Goal: Task Accomplishment & Management: Manage account settings

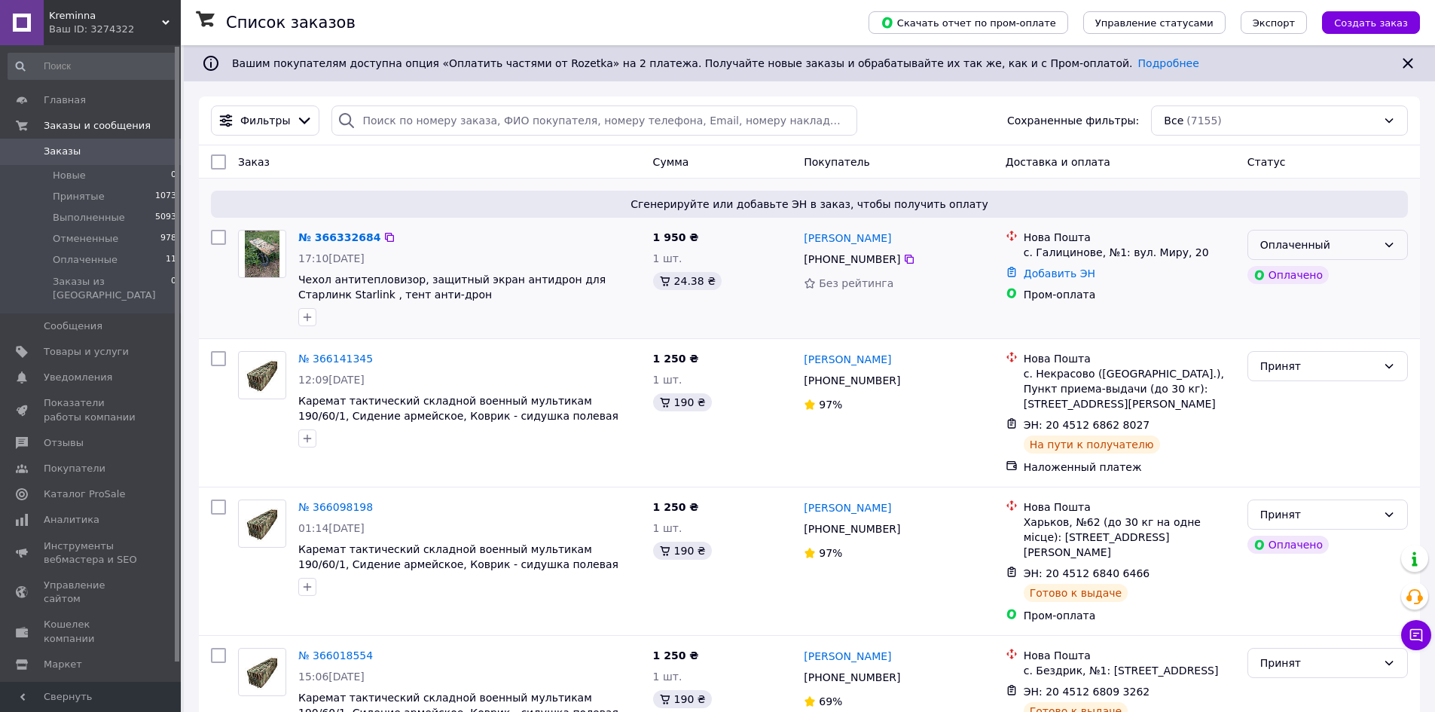
click at [1375, 243] on div "Оплаченный" at bounding box center [1318, 244] width 117 height 17
click at [1346, 282] on li "Принят" at bounding box center [1327, 277] width 159 height 27
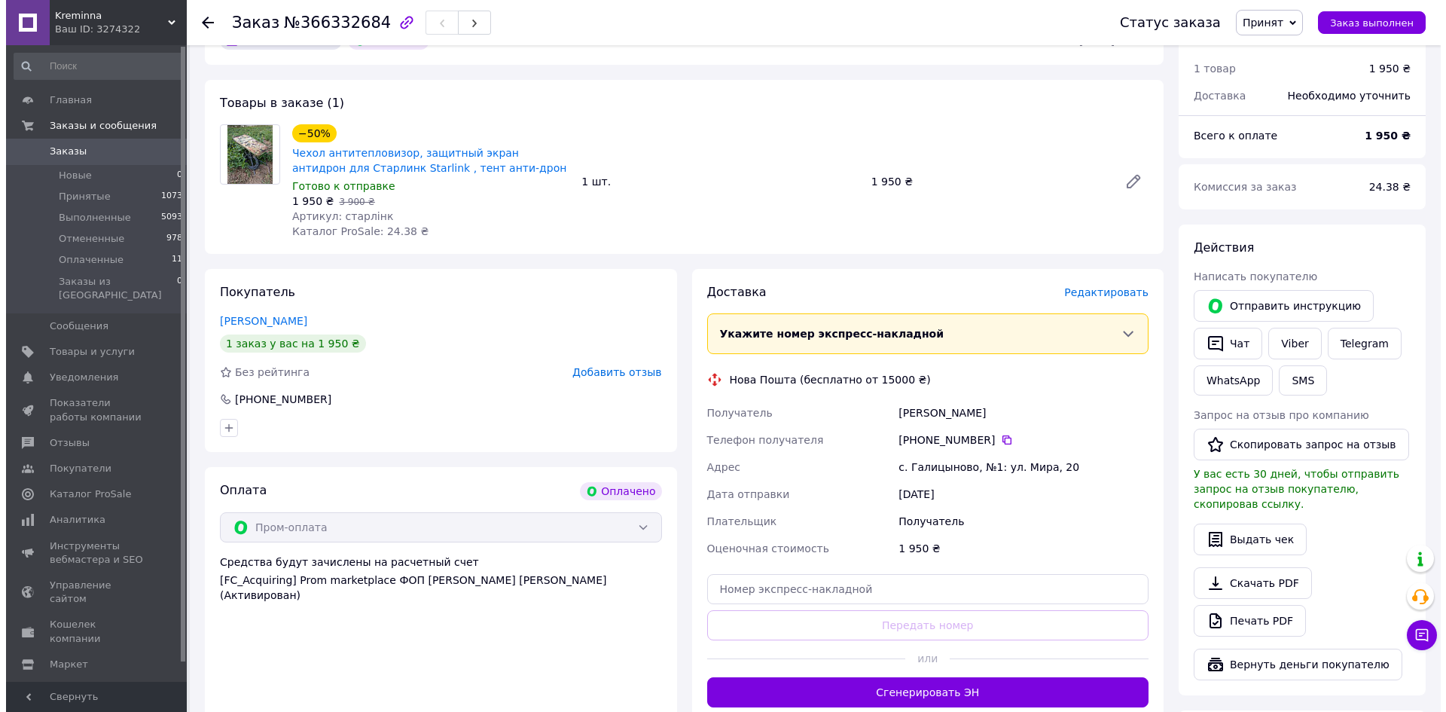
scroll to position [151, 0]
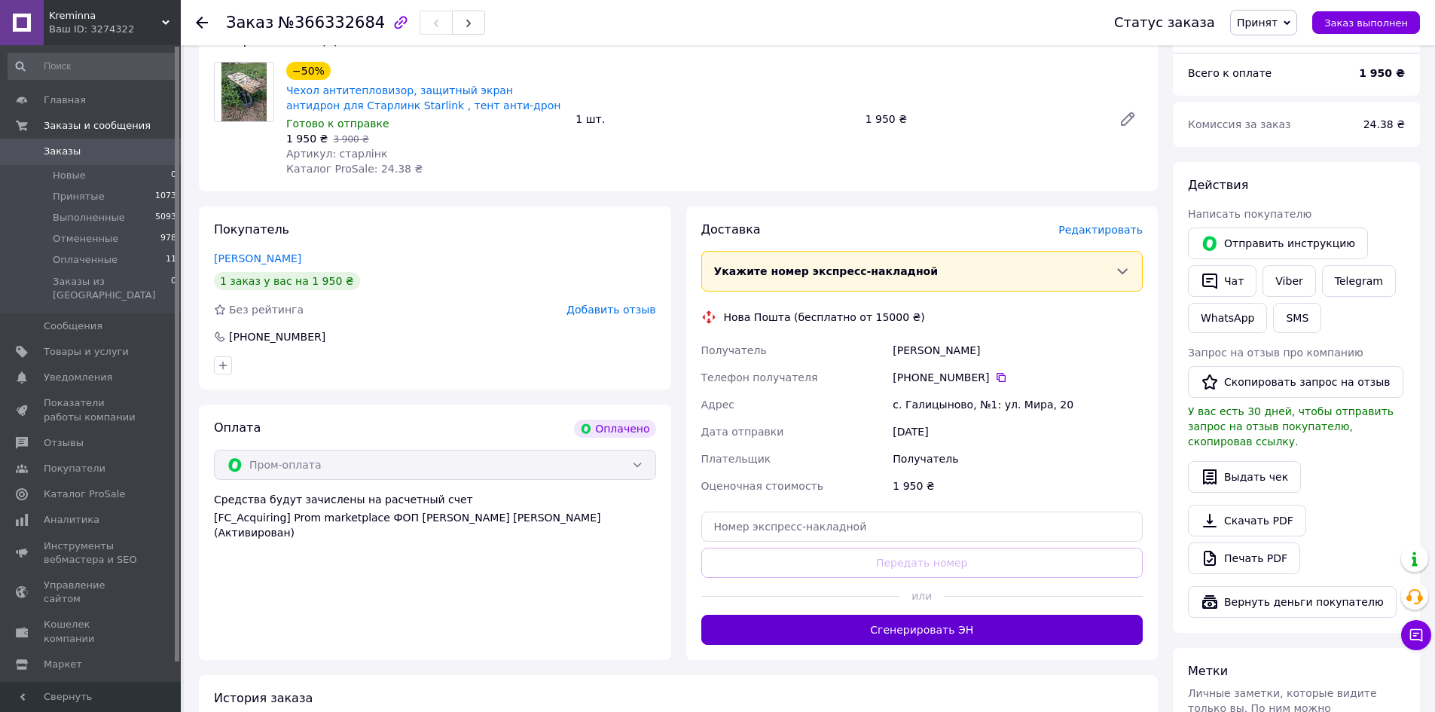
click at [1111, 628] on button "Сгенерировать ЭН" at bounding box center [922, 630] width 442 height 30
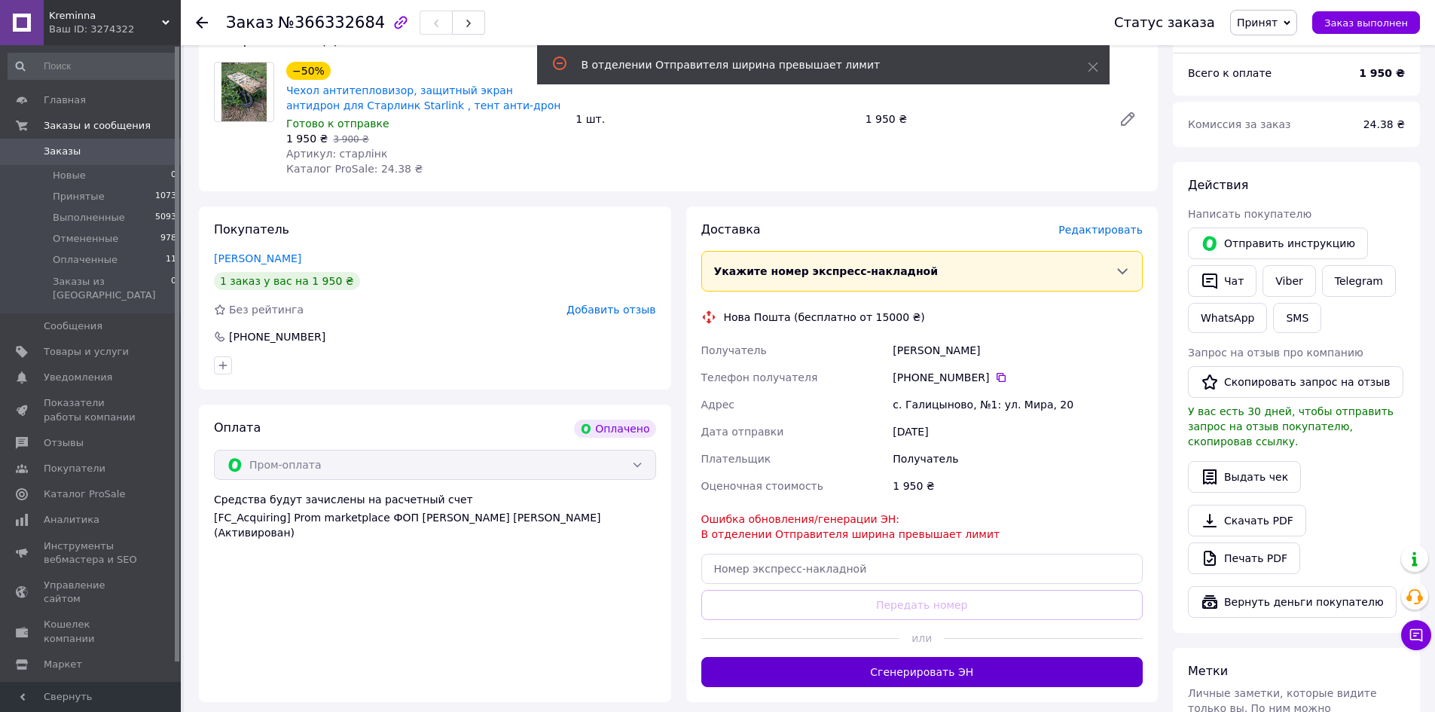
click at [1002, 672] on button "Сгенерировать ЭН" at bounding box center [922, 672] width 442 height 30
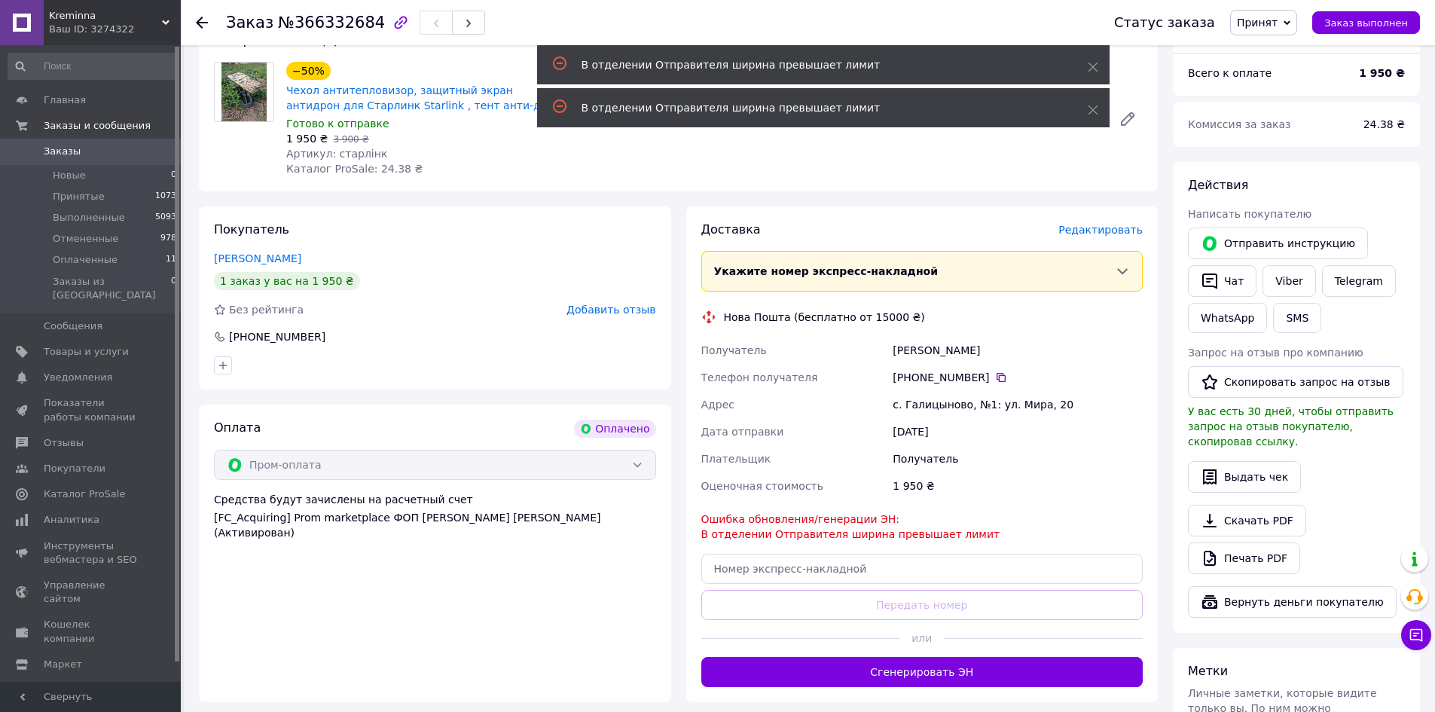
click at [1122, 233] on span "Редактировать" at bounding box center [1100, 230] width 84 height 12
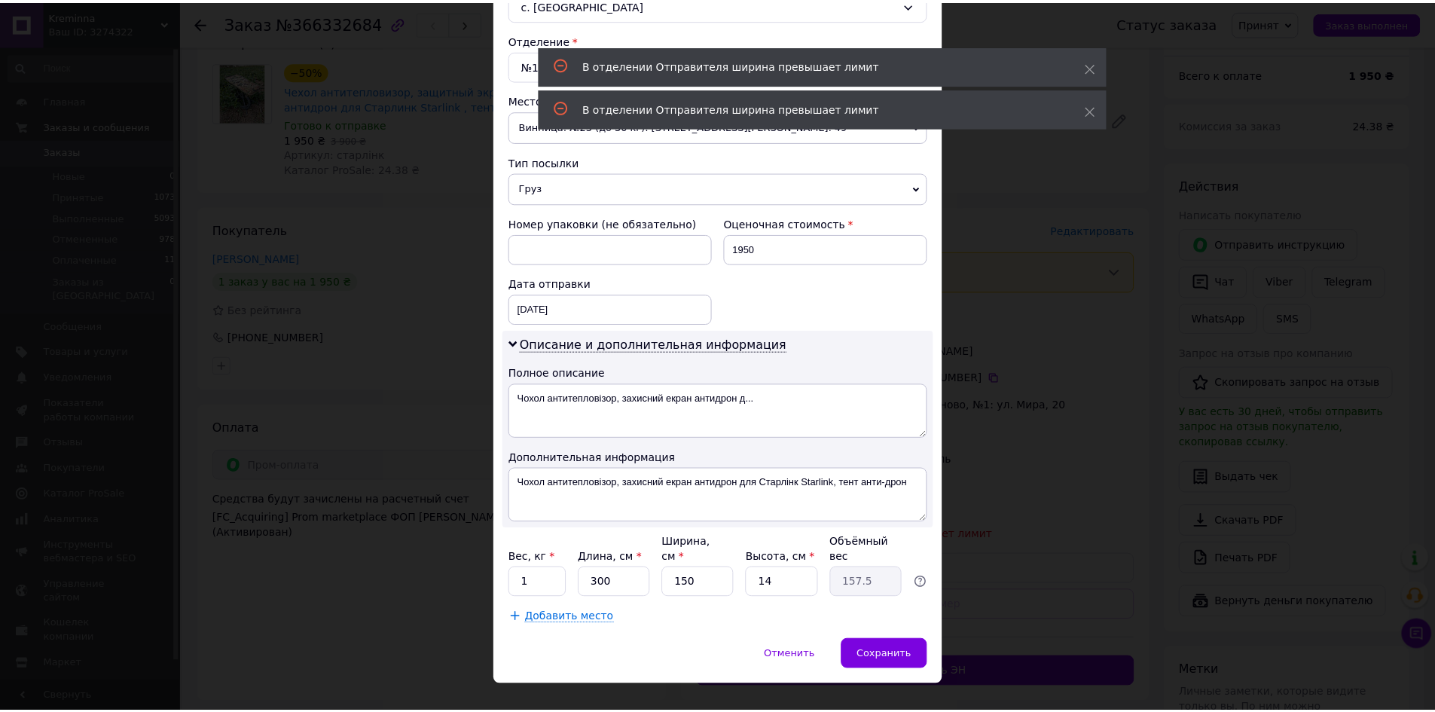
scroll to position [457, 0]
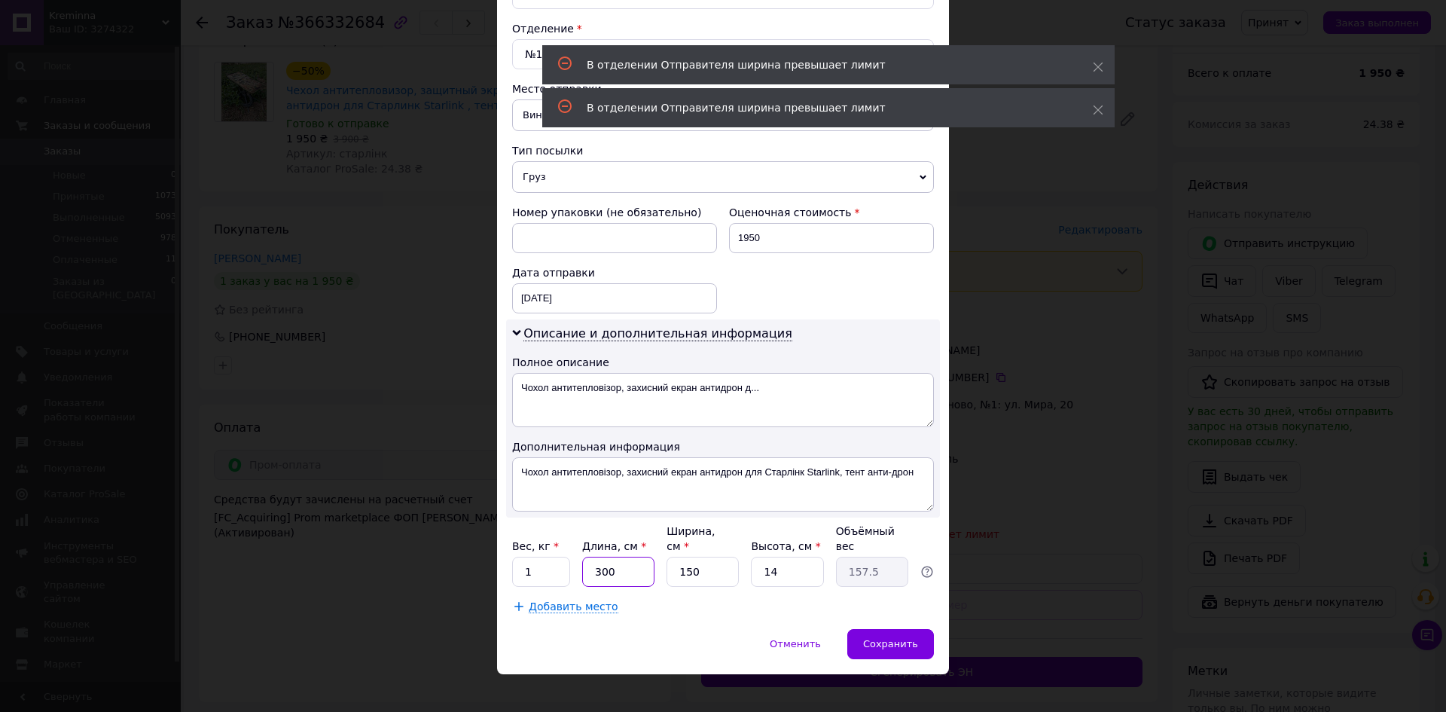
click at [646, 558] on input "300" at bounding box center [618, 572] width 72 height 30
type input "30"
type input "15.75"
type input "30"
drag, startPoint x: 717, startPoint y: 554, endPoint x: 733, endPoint y: 566, distance: 19.4
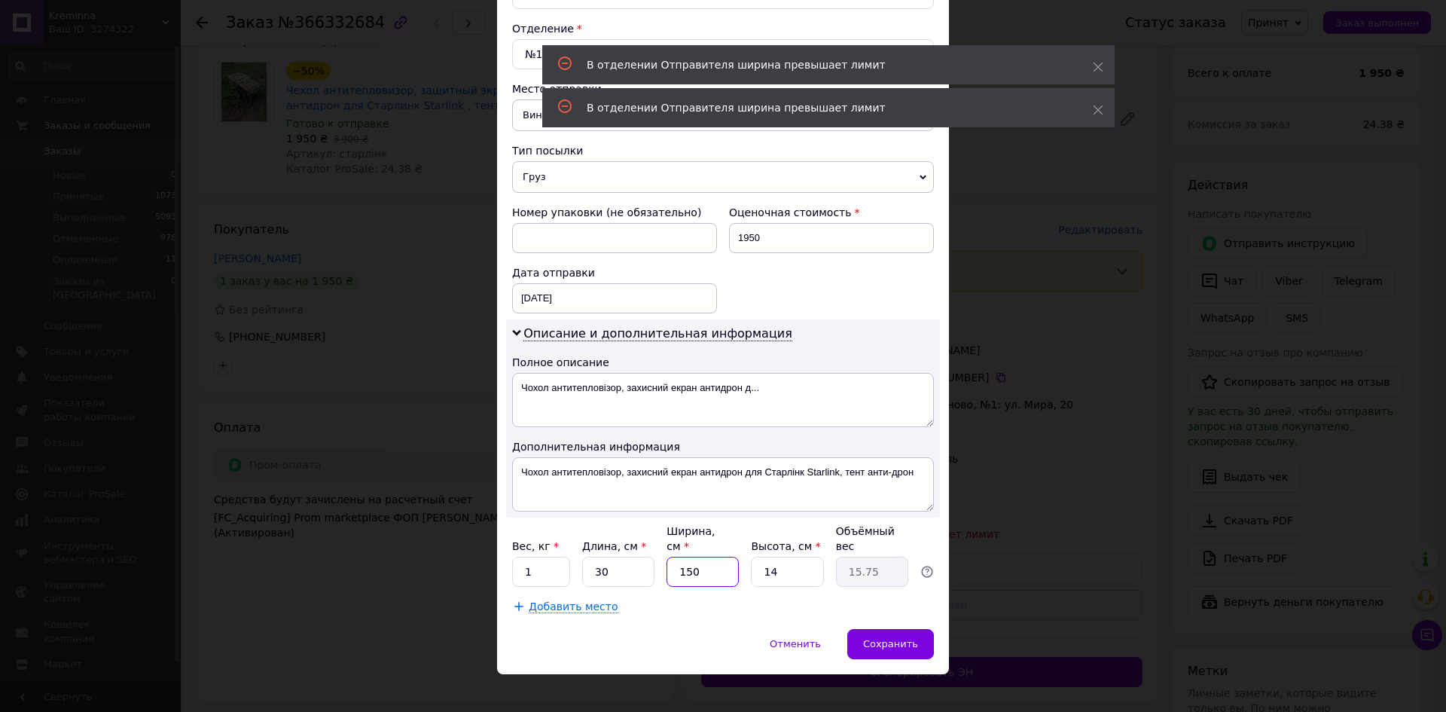
click at [719, 557] on input "150" at bounding box center [703, 572] width 72 height 30
type input "15"
type input "1.58"
type input "15"
click at [899, 638] on span "Сохранить" at bounding box center [890, 643] width 55 height 11
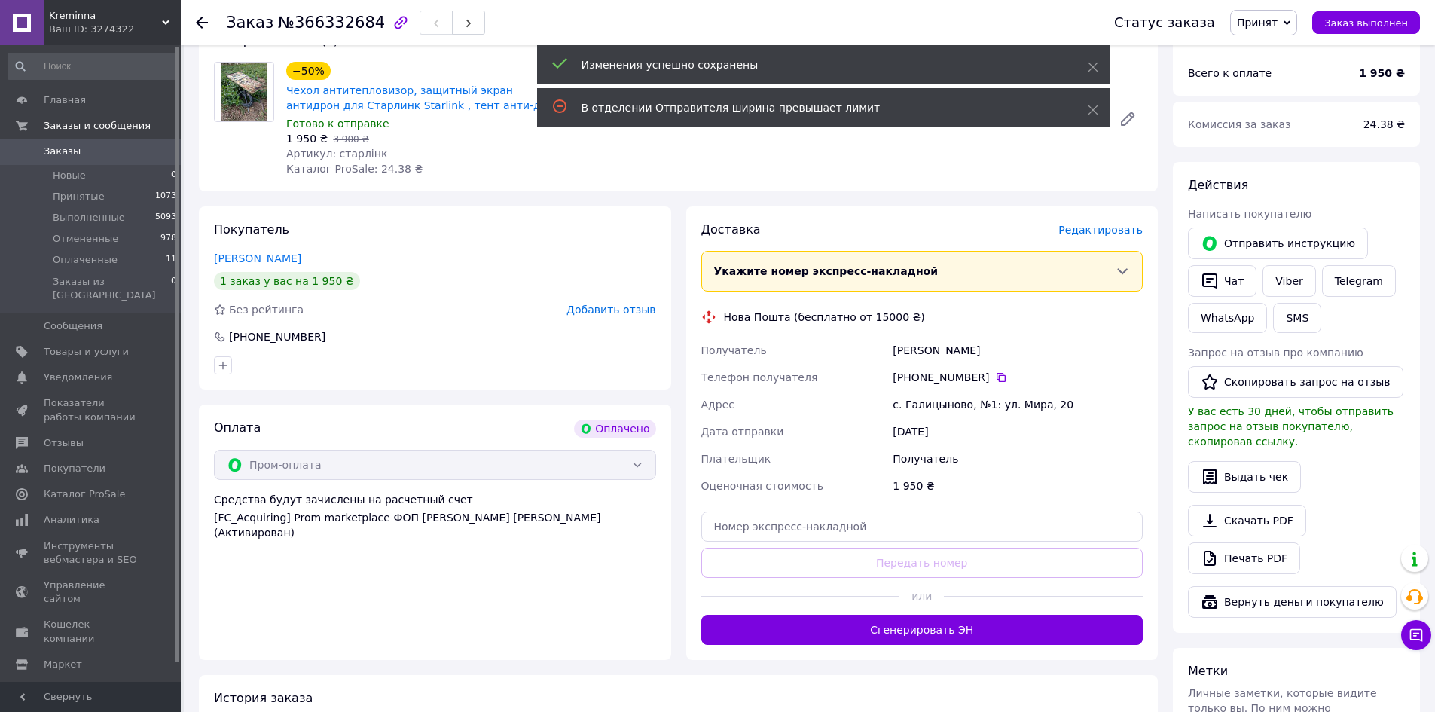
click at [1034, 626] on button "Сгенерировать ЭН" at bounding box center [922, 630] width 442 height 30
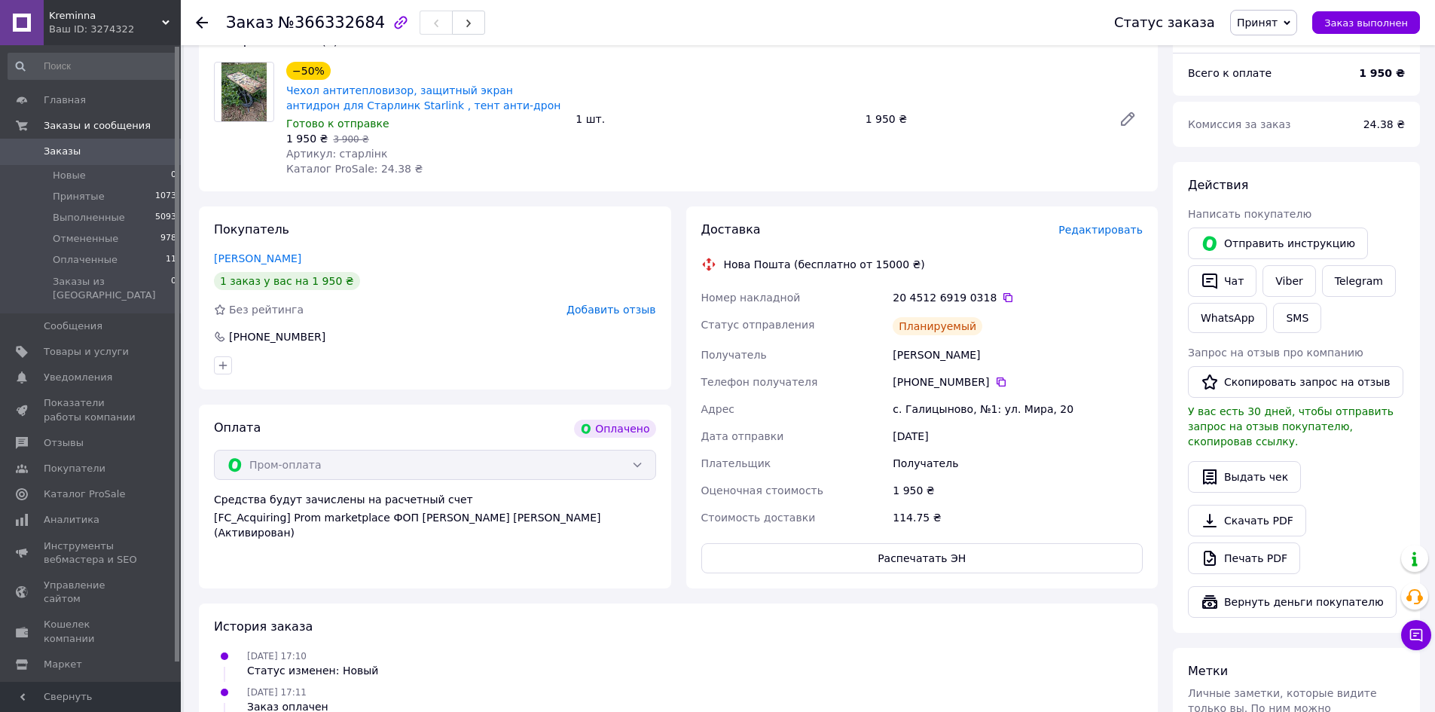
click at [1002, 298] on icon at bounding box center [1008, 297] width 12 height 12
click at [917, 567] on button "Распечатать ЭН" at bounding box center [922, 558] width 442 height 30
